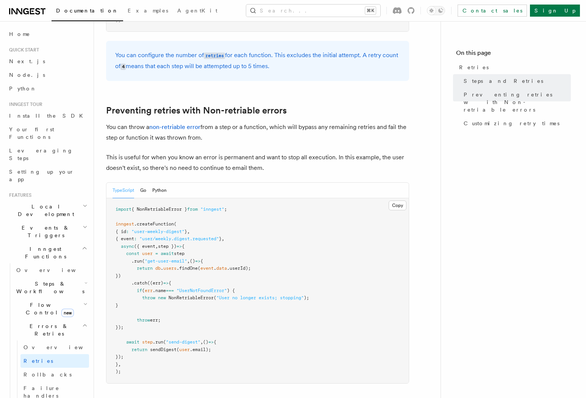
scroll to position [632, 0]
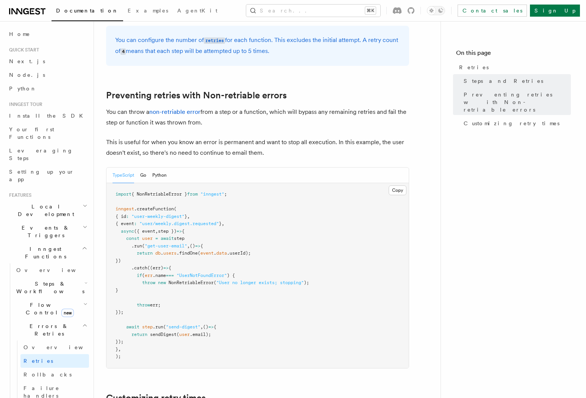
click at [47, 224] on span "Events & Triggers" at bounding box center [44, 231] width 76 height 15
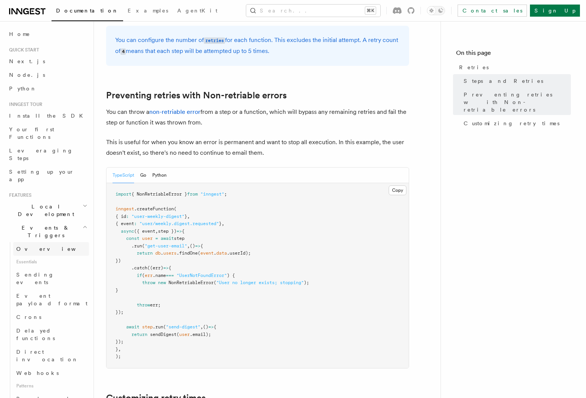
click at [36, 246] on span "Overview" at bounding box center [55, 249] width 78 height 6
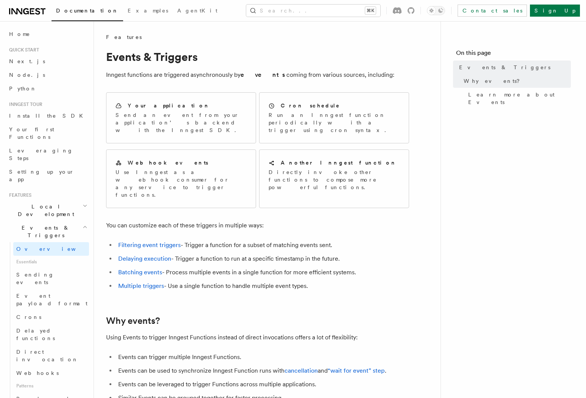
click at [483, 281] on nav "On this page Events & Triggers Why events? Learn more about Events" at bounding box center [512, 209] width 145 height 377
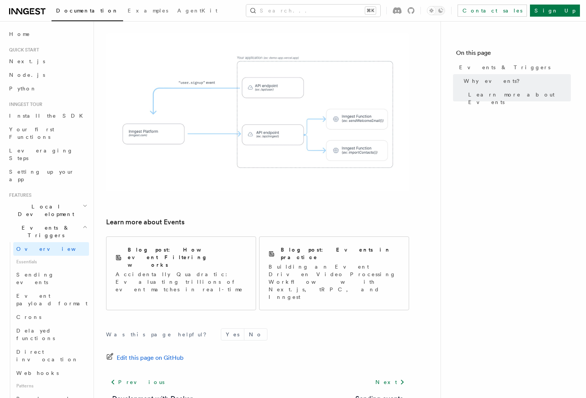
scroll to position [425, 0]
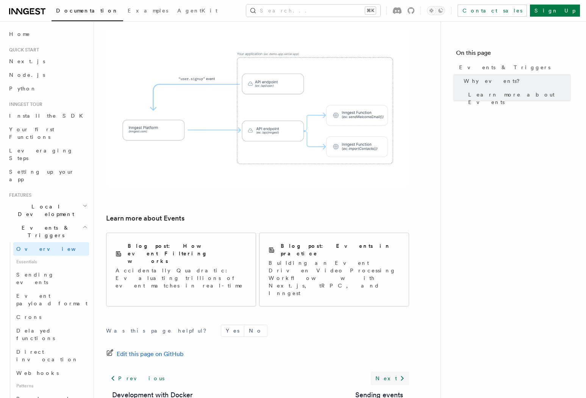
click at [397, 372] on link "Next" at bounding box center [390, 379] width 38 height 14
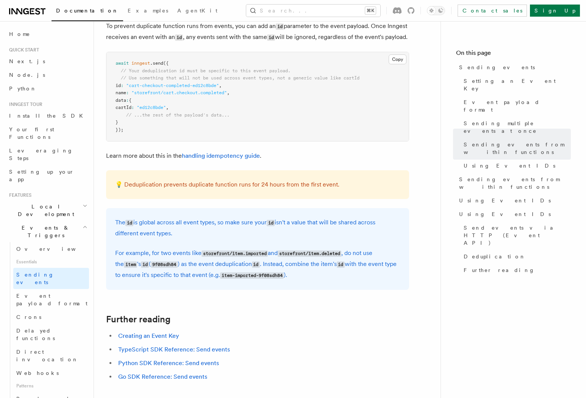
scroll to position [2112, 0]
